Goal: Transaction & Acquisition: Purchase product/service

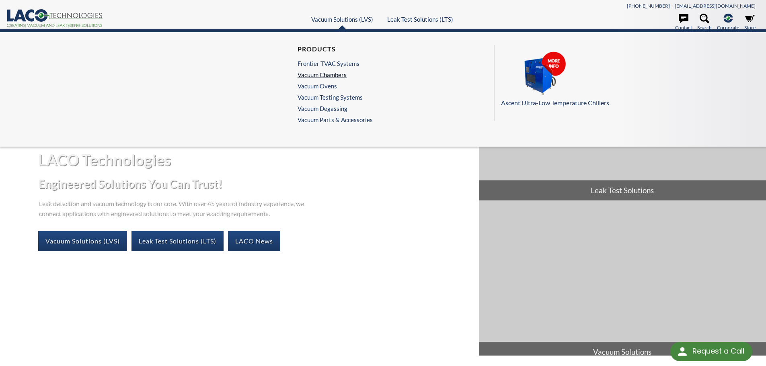
click at [326, 78] on link "Vacuum Chambers" at bounding box center [333, 74] width 71 height 7
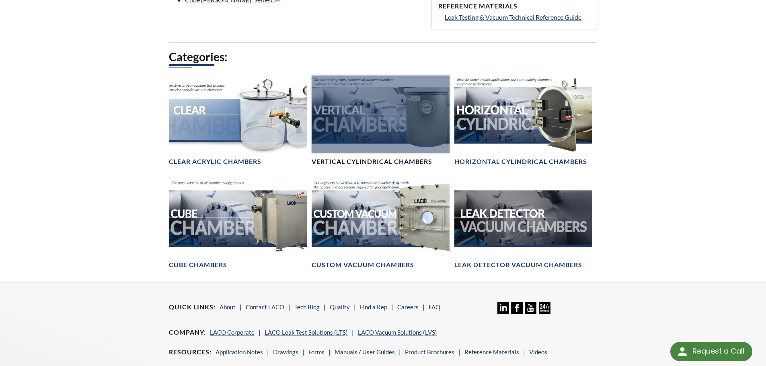
scroll to position [442, 0]
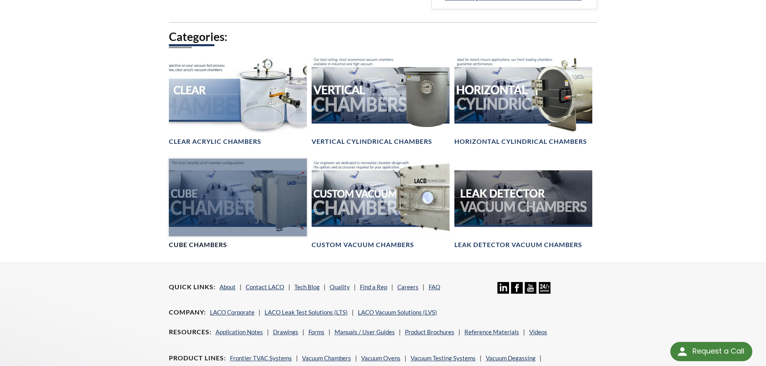
click at [262, 190] on div at bounding box center [238, 198] width 138 height 78
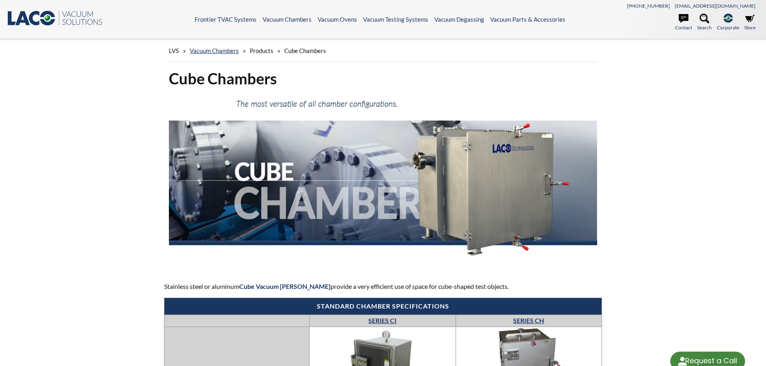
select select "Language Translate Widget"
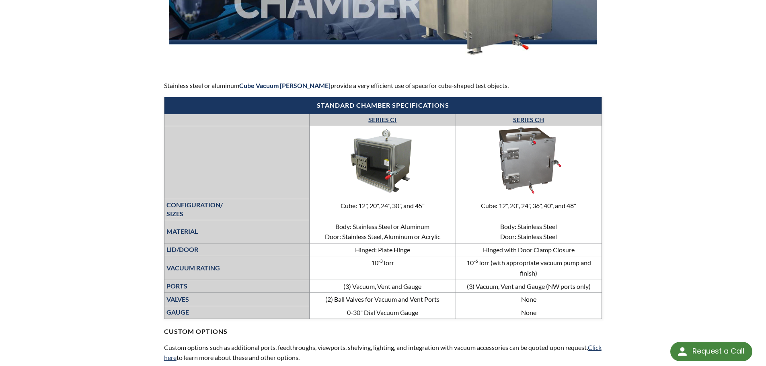
scroll to position [241, 0]
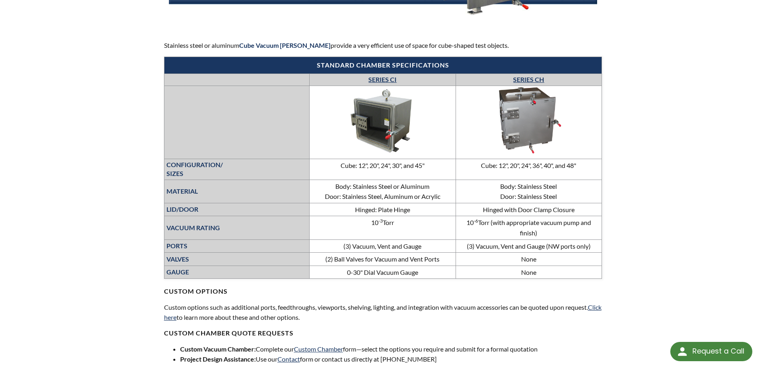
click at [525, 81] on link "SERIES CH" at bounding box center [528, 80] width 31 height 8
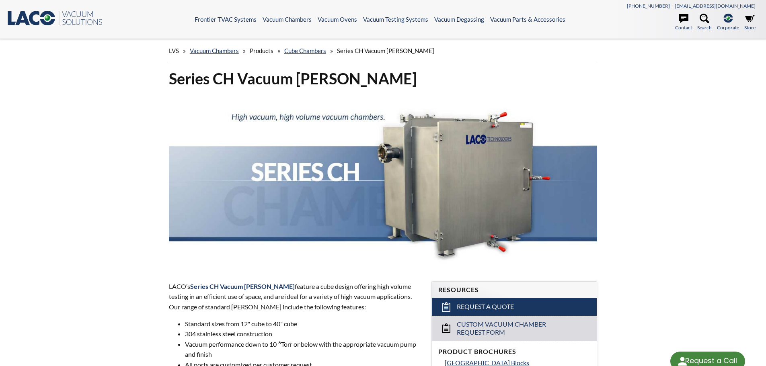
select select "Language Translate Widget"
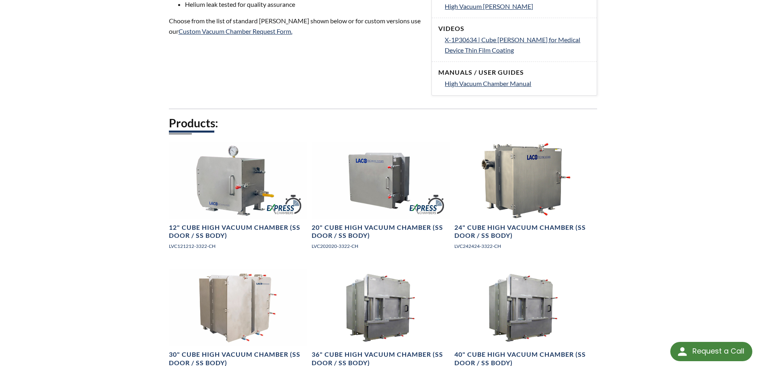
scroll to position [402, 0]
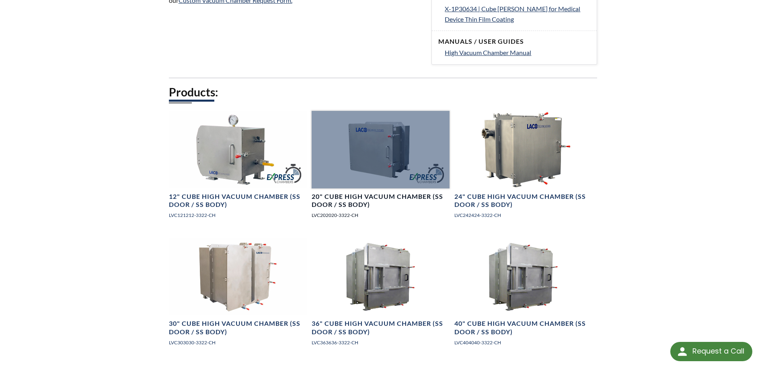
click at [350, 198] on h4 "20" Cube High Vacuum Chamber (SS Door / SS Body)" at bounding box center [381, 201] width 138 height 17
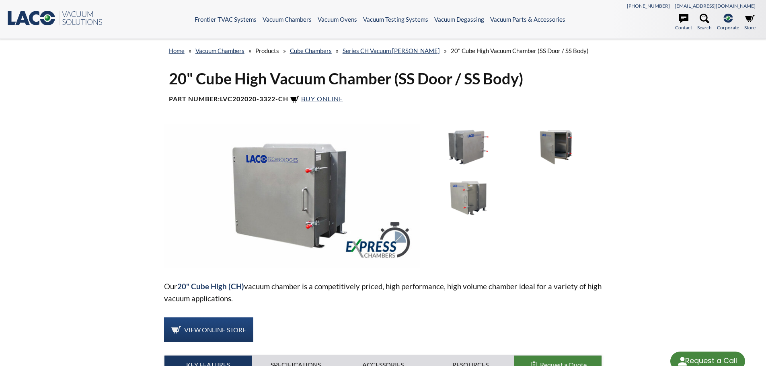
select select "Language Translate Widget"
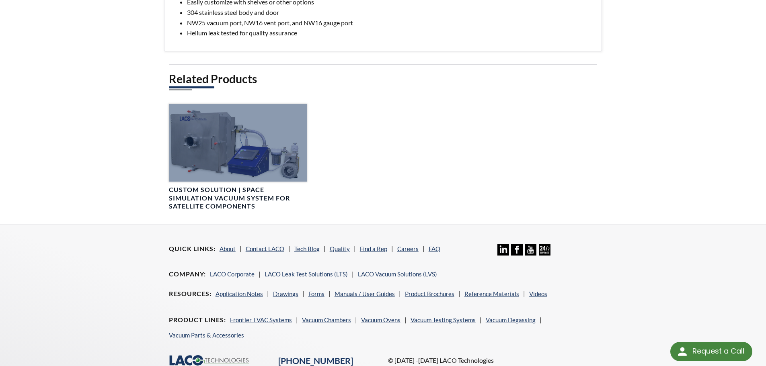
scroll to position [241, 0]
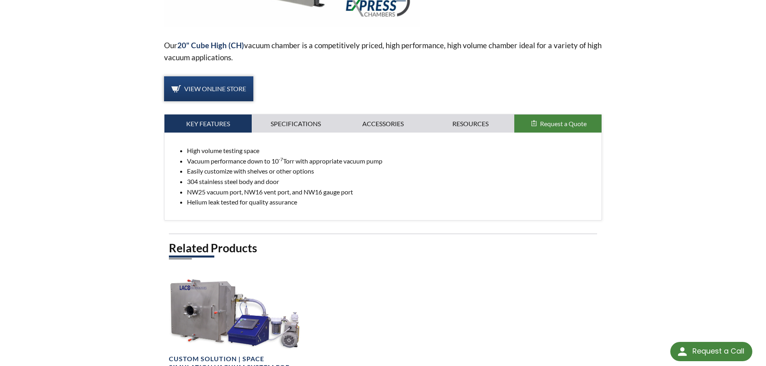
click at [215, 91] on span "View Online Store" at bounding box center [215, 89] width 62 height 8
